Goal: Obtain resource: Obtain resource

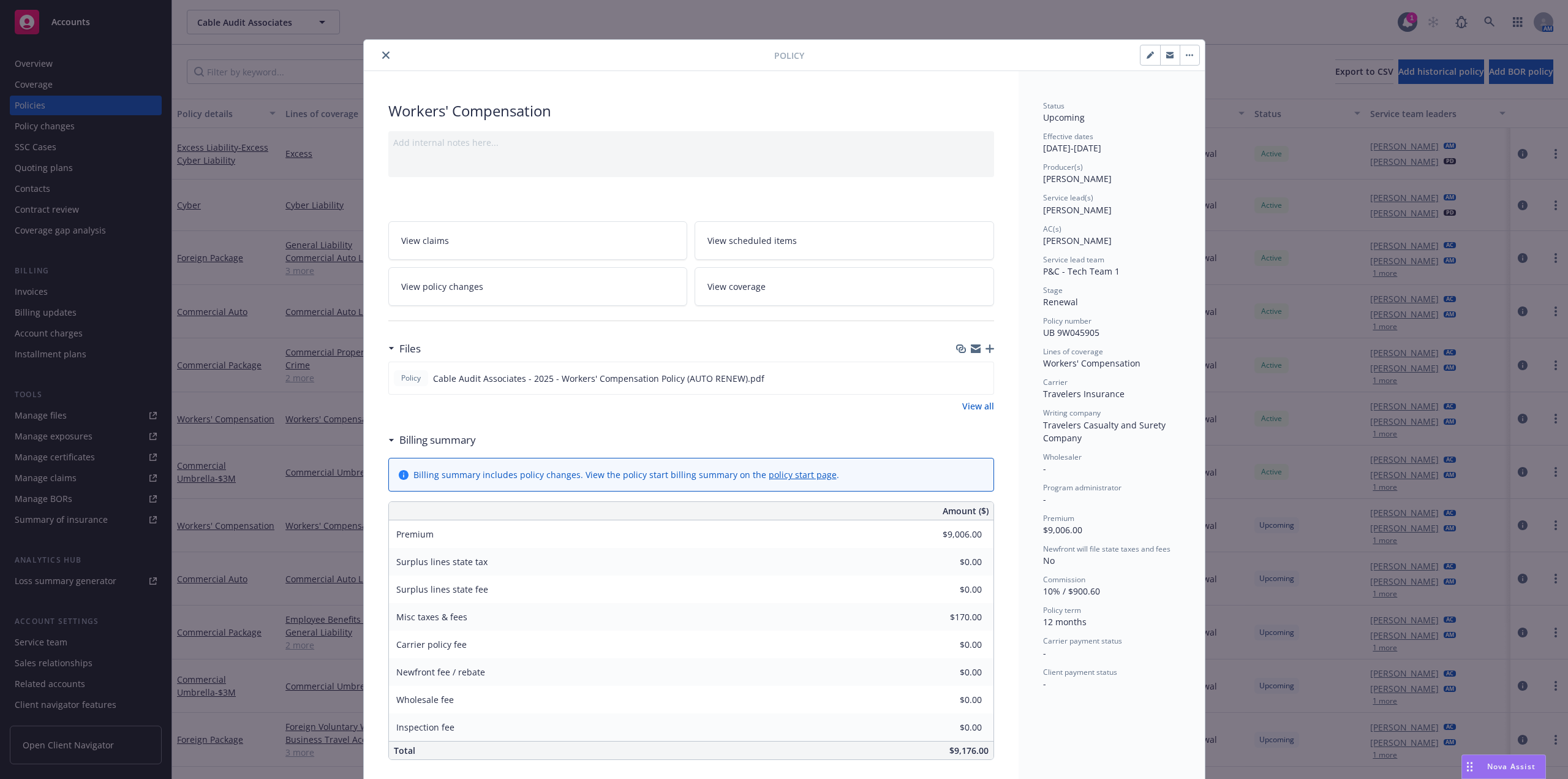
click at [382, 54] on icon "close" at bounding box center [386, 55] width 7 height 7
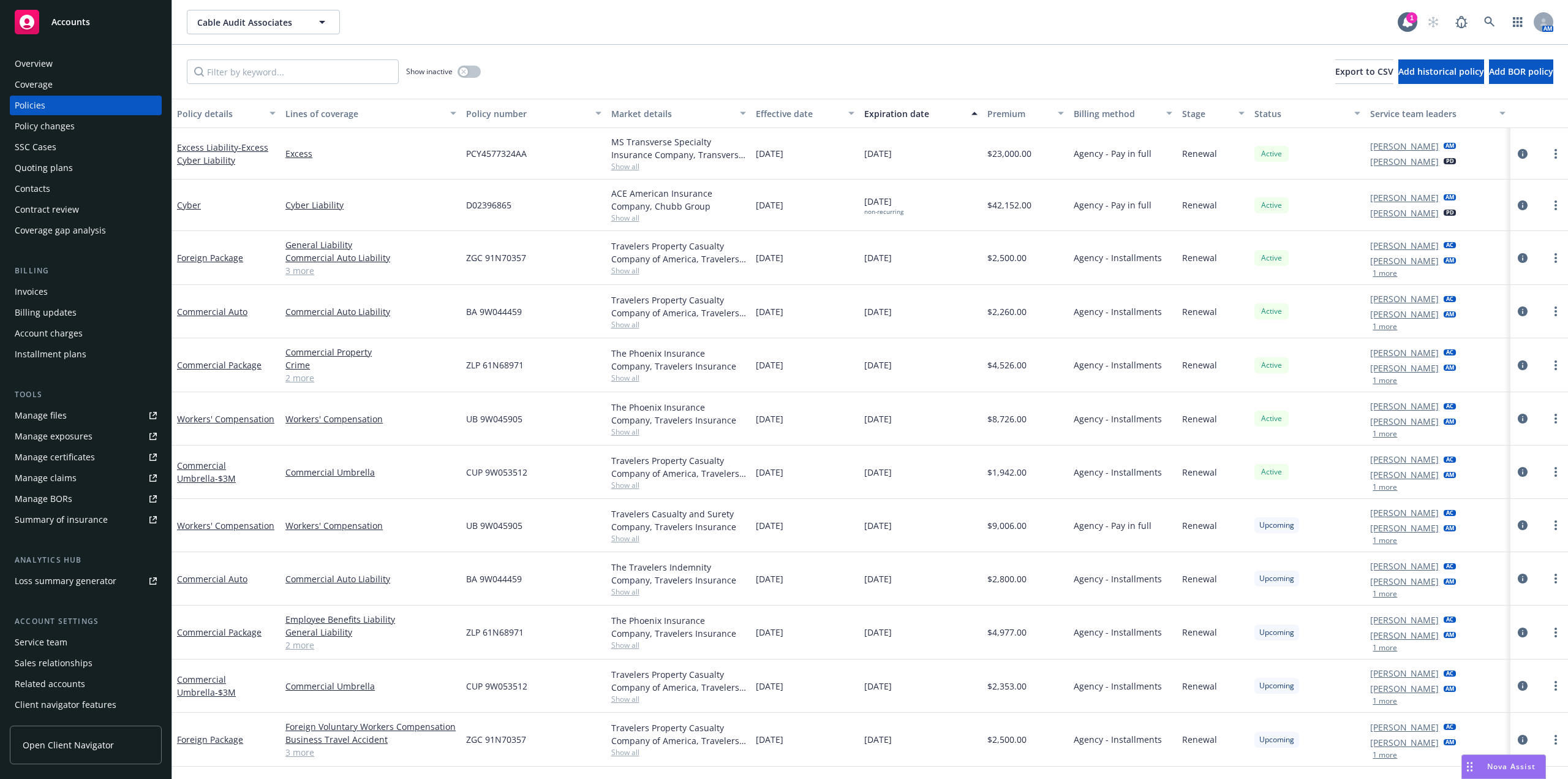
click at [138, 417] on link "Manage files" at bounding box center [85, 415] width 152 height 20
click at [227, 366] on link "Commercial Package" at bounding box center [219, 365] width 85 height 12
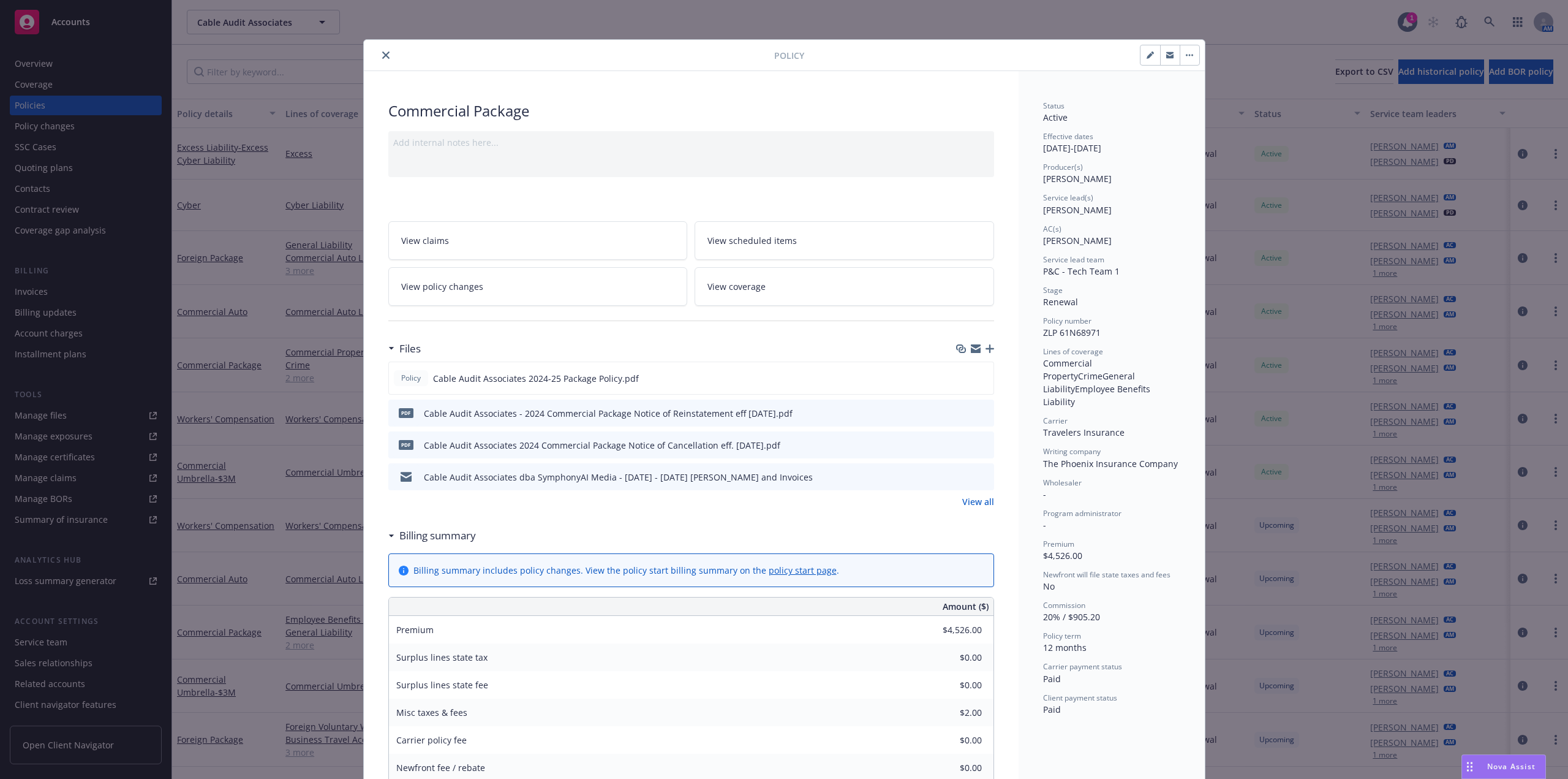
click at [389, 51] on div at bounding box center [571, 55] width 406 height 15
click at [384, 52] on icon "close" at bounding box center [386, 55] width 7 height 7
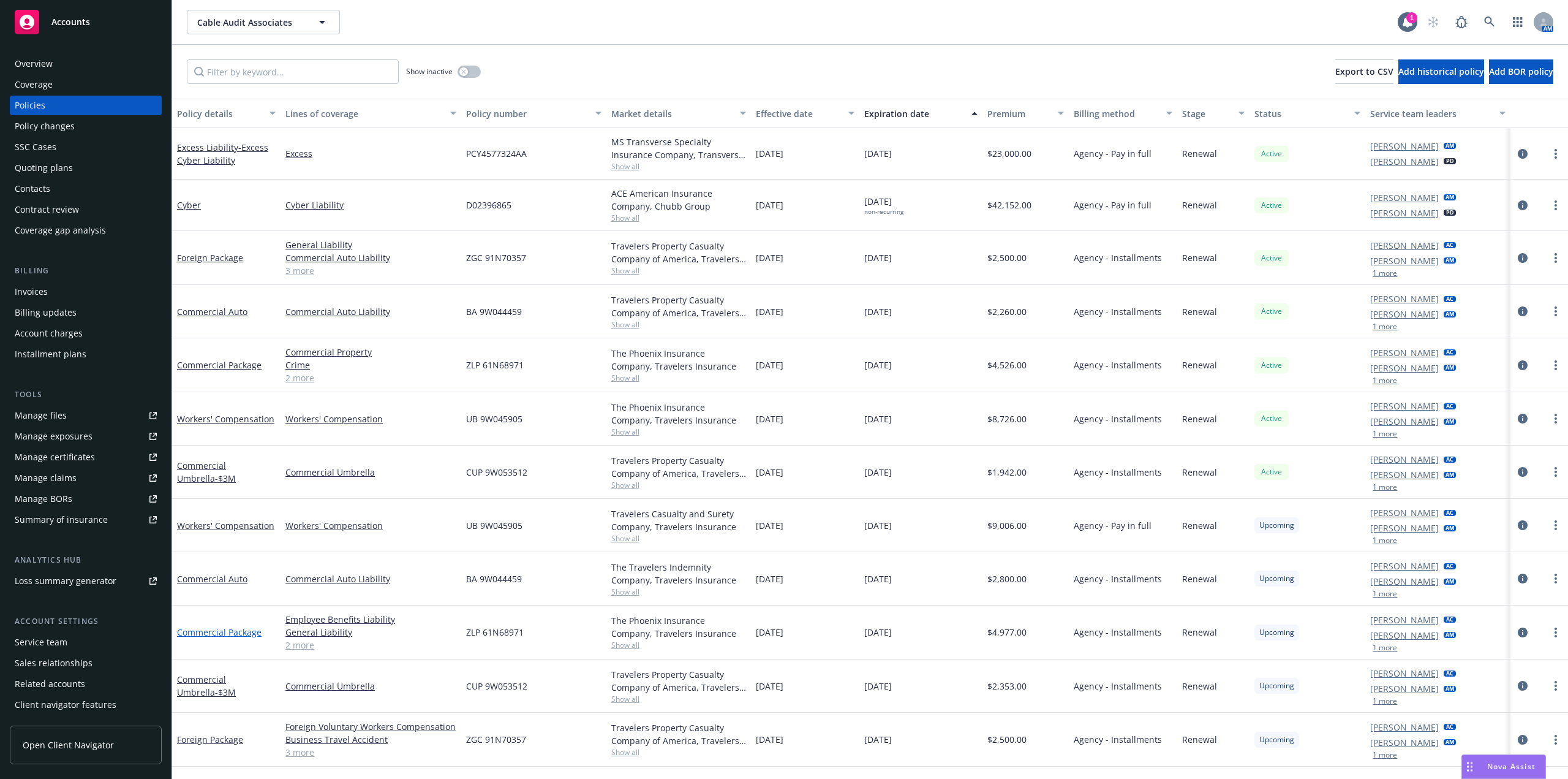
click at [232, 632] on link "Commercial Package" at bounding box center [219, 632] width 85 height 12
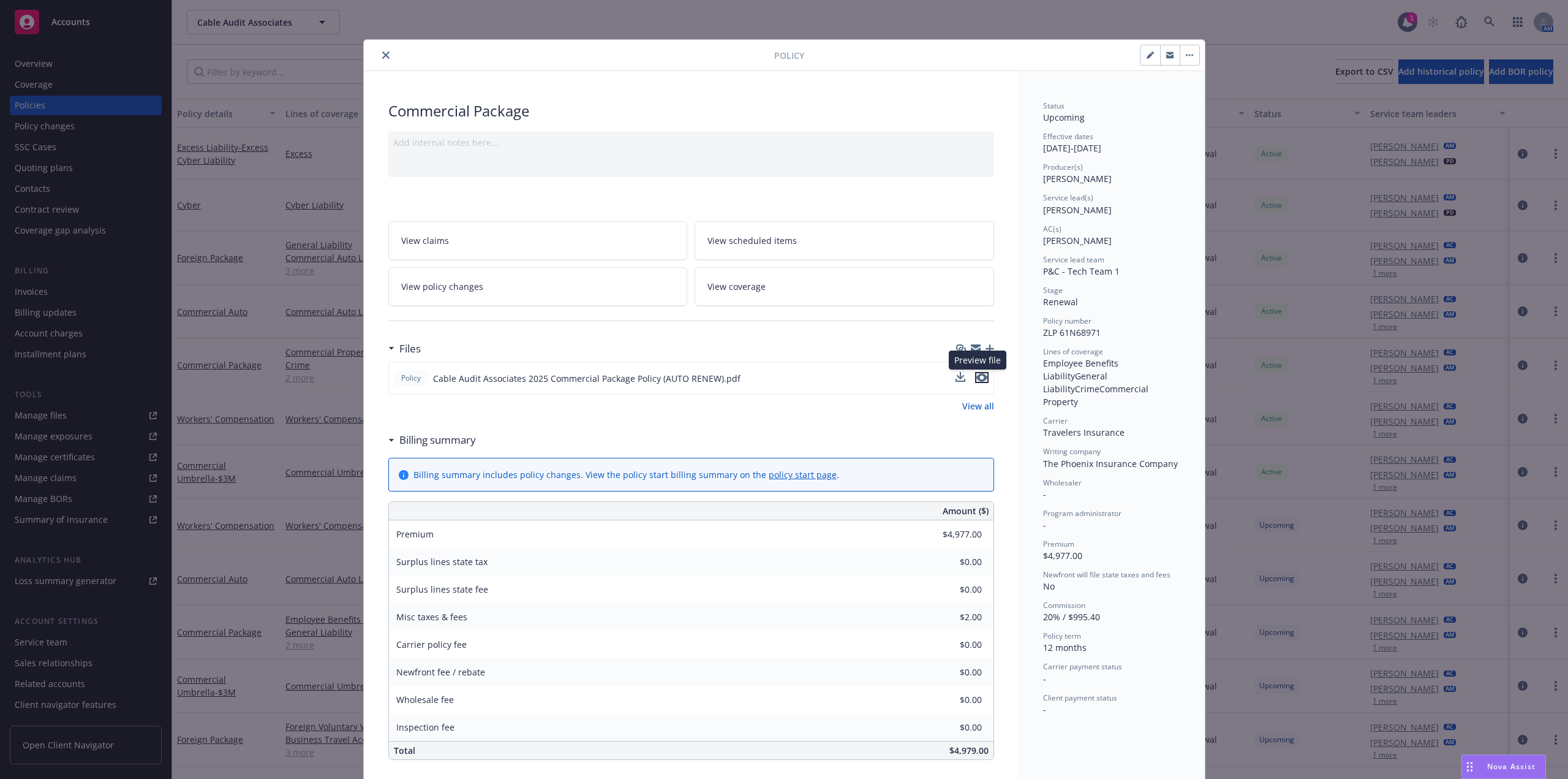
click at [977, 378] on icon "preview file" at bounding box center [982, 378] width 11 height 9
